Goal: Information Seeking & Learning: Understand process/instructions

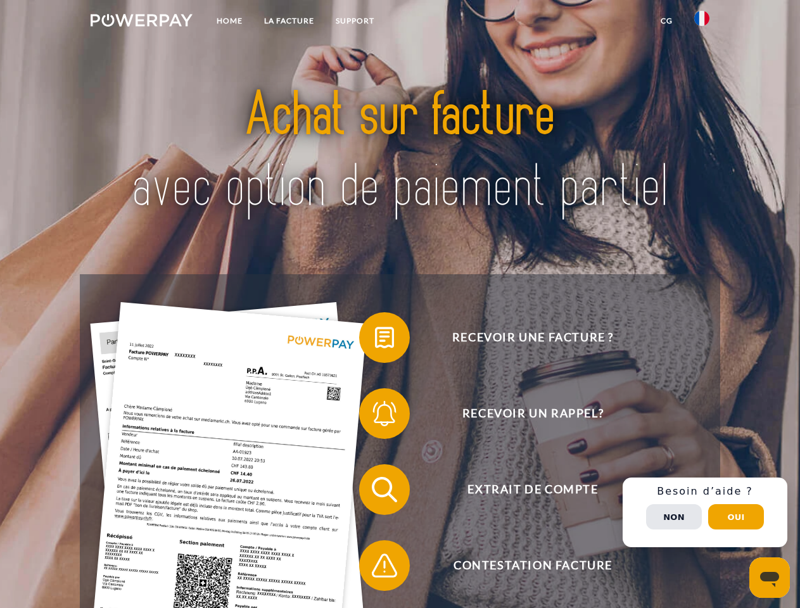
click at [141, 22] on img at bounding box center [142, 20] width 102 height 13
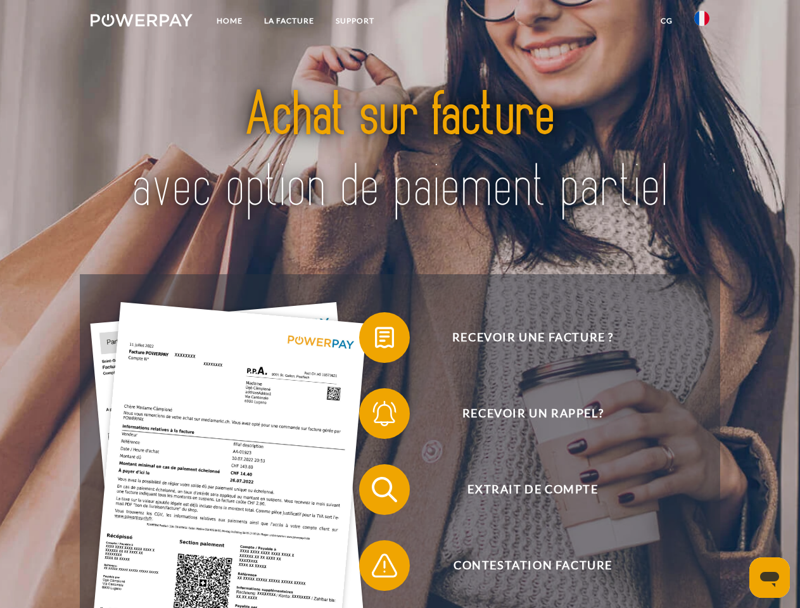
click at [702, 22] on img at bounding box center [701, 18] width 15 height 15
click at [666, 21] on link "CG" at bounding box center [667, 20] width 34 height 23
click at [375, 340] on span at bounding box center [365, 337] width 63 height 63
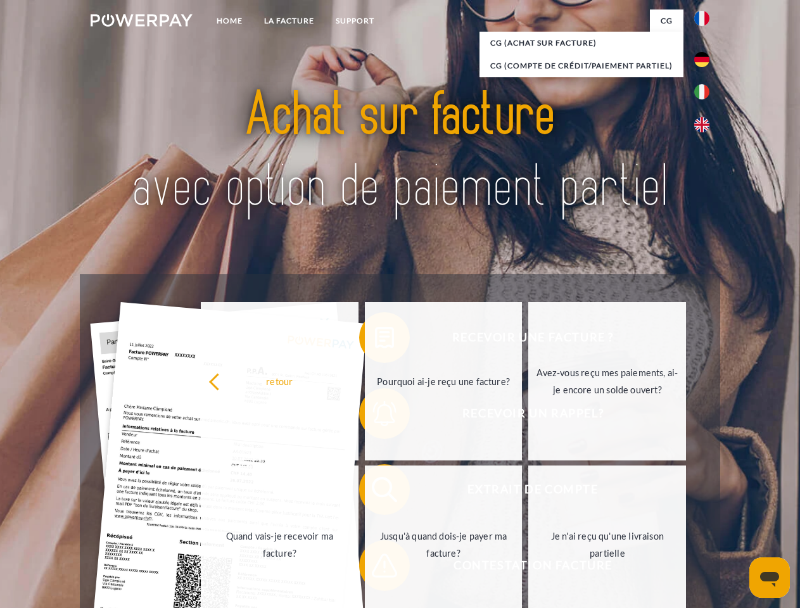
click at [375, 416] on div "Recevoir une facture ? Recevoir un rappel? Extrait de compte retour" at bounding box center [400, 527] width 640 height 507
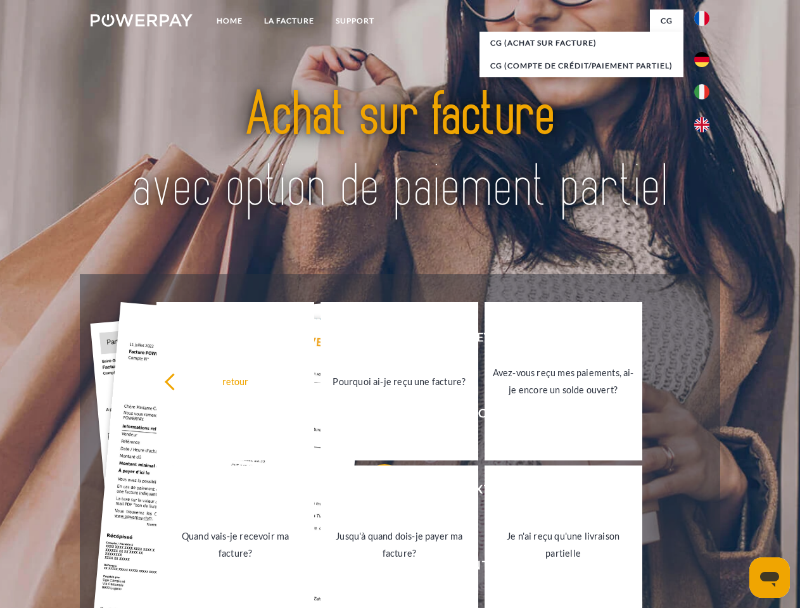
click at [375, 492] on link "Jusqu'à quand dois-je payer ma facture?" at bounding box center [399, 544] width 158 height 158
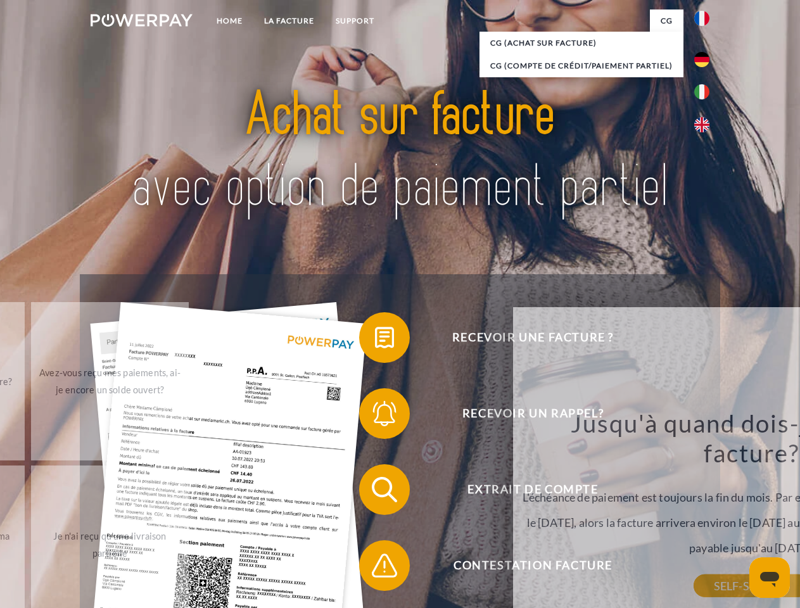
click at [375, 568] on div "Recevoir une facture ? Recevoir un rappel? Extrait de compte retour" at bounding box center [400, 527] width 640 height 507
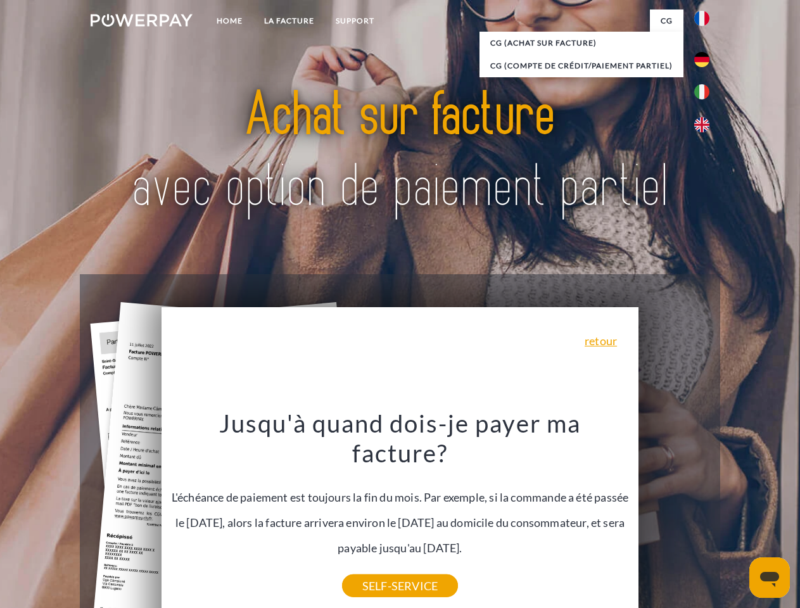
click at [705, 512] on div "Recevoir une facture ? Recevoir un rappel? Extrait de compte retour" at bounding box center [400, 527] width 640 height 507
click at [674, 515] on span "Extrait de compte" at bounding box center [532, 489] width 310 height 51
click at [736, 517] on header "Home LA FACTURE Support" at bounding box center [400, 437] width 800 height 875
